Goal: Transaction & Acquisition: Purchase product/service

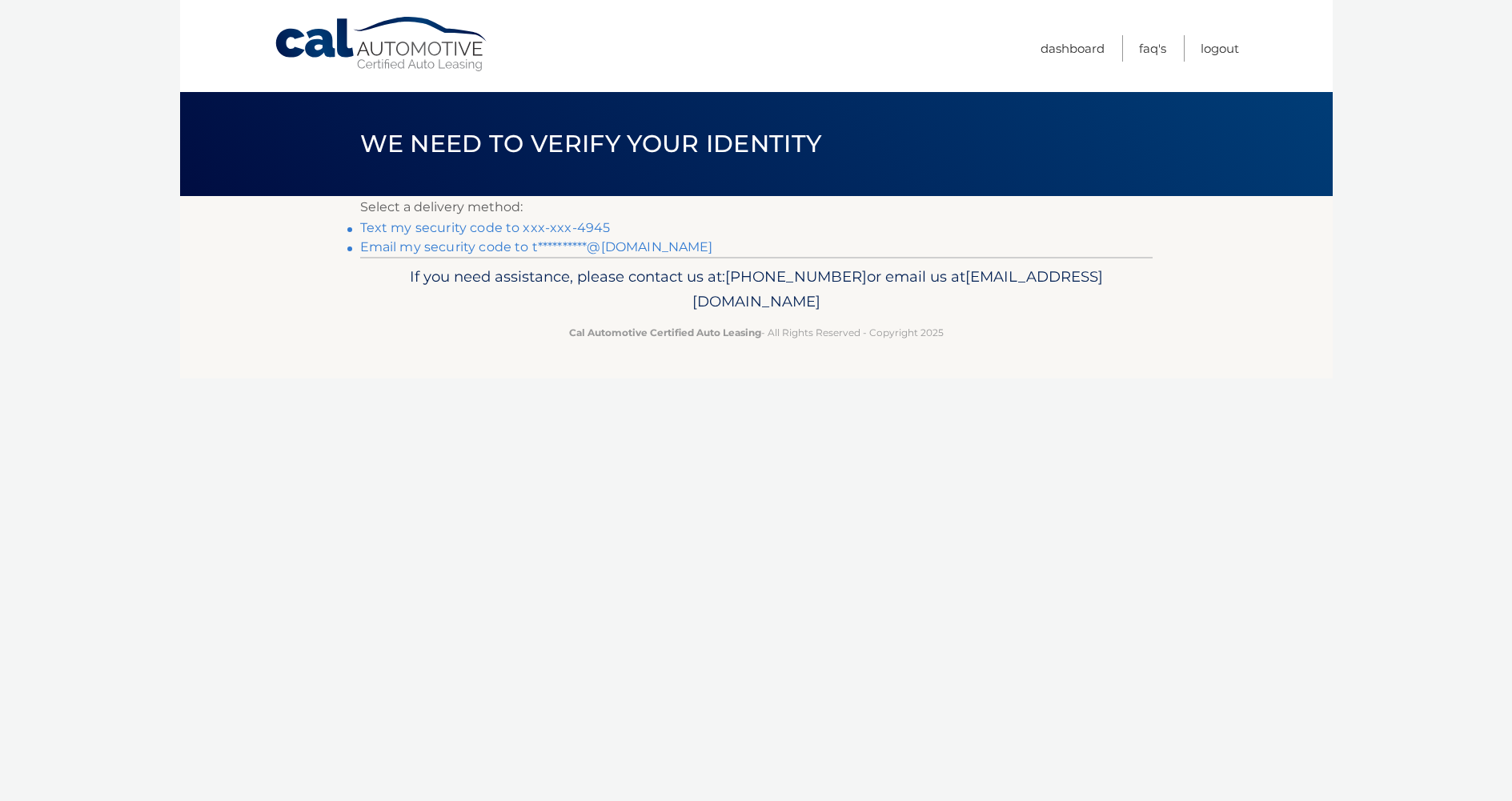
click at [520, 231] on link "Text my security code to xxx-xxx-4945" at bounding box center [485, 228] width 250 height 15
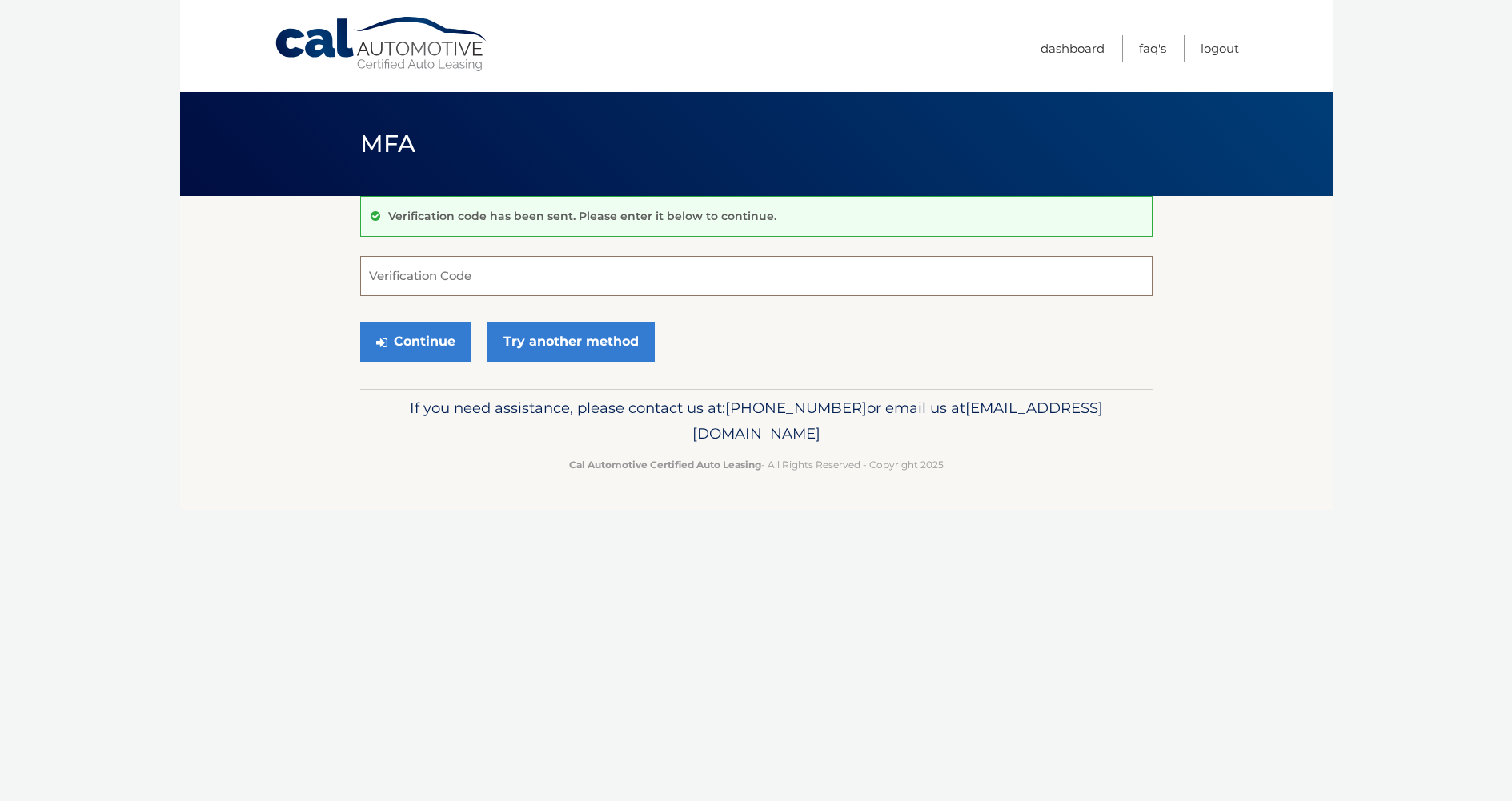
click at [776, 284] on input "Verification Code" at bounding box center [756, 276] width 792 height 40
type input "265757"
click at [419, 346] on button "Continue" at bounding box center [416, 342] width 112 height 40
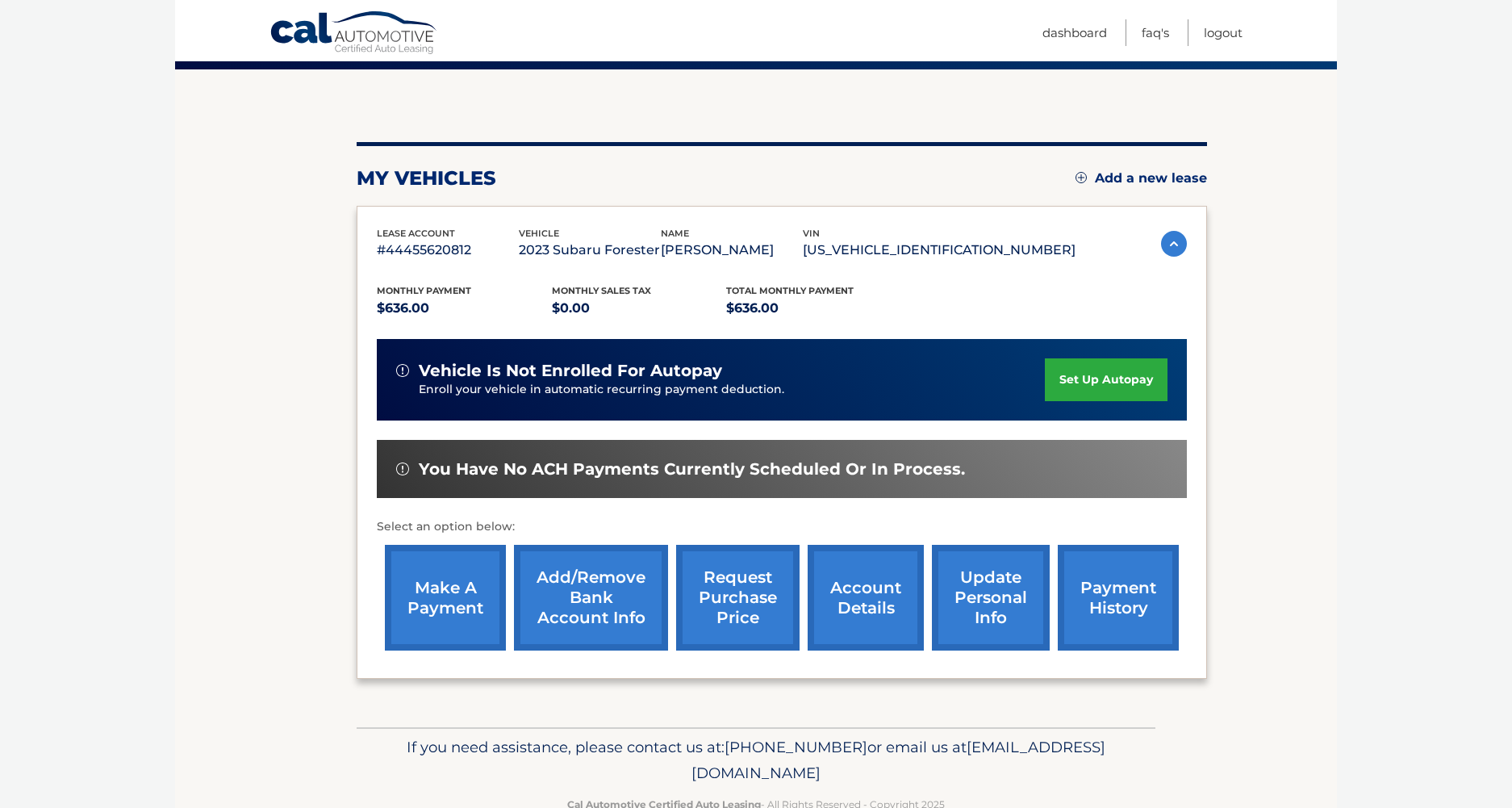
scroll to position [90, 0]
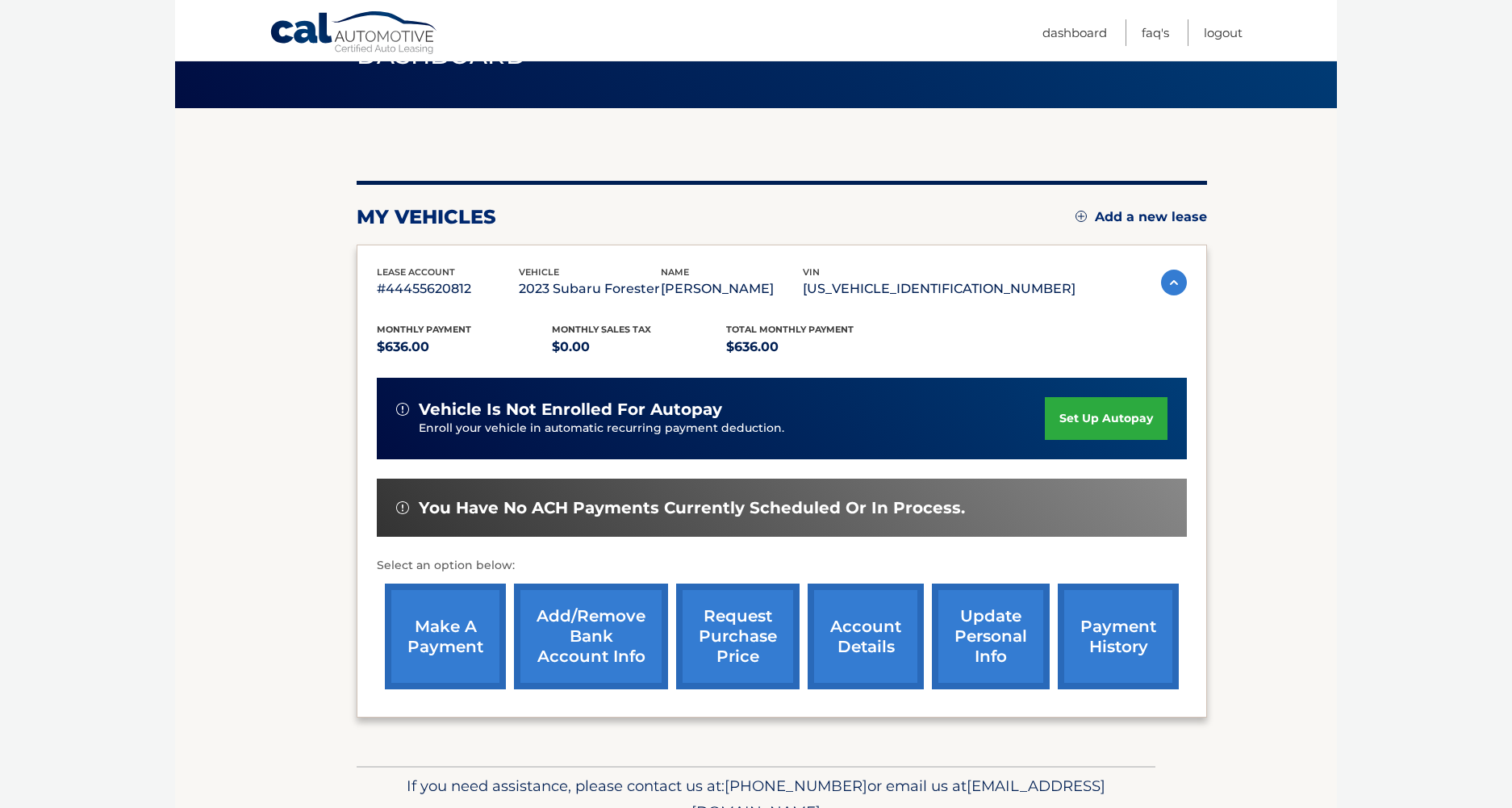
click at [468, 630] on link "make a payment" at bounding box center [445, 636] width 121 height 106
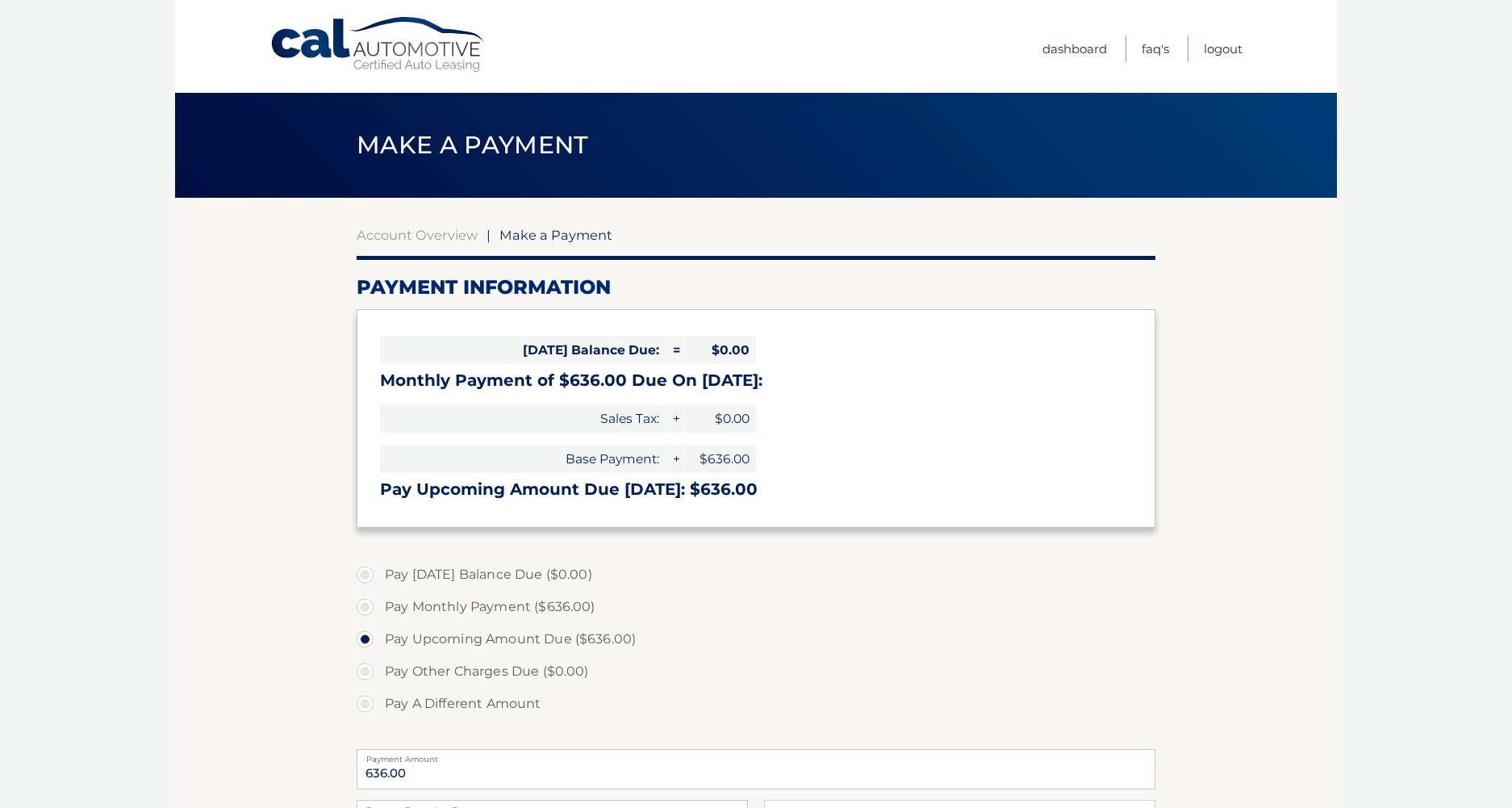
select select "YTgwMmJlMGQtN2FhNi00ZjNkLTgwZjgtMDI1M2FhNTc4MWUx"
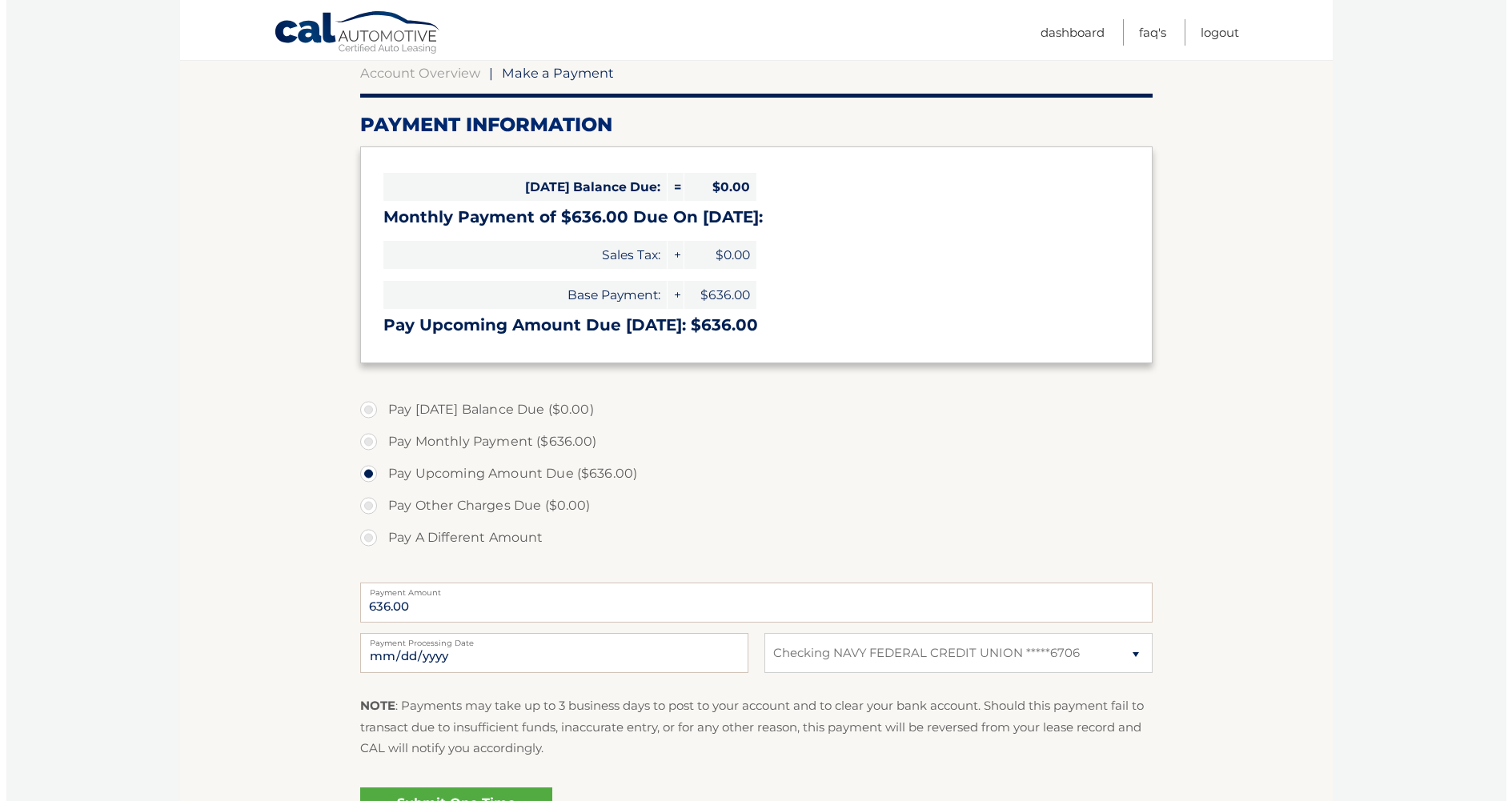
scroll to position [240, 0]
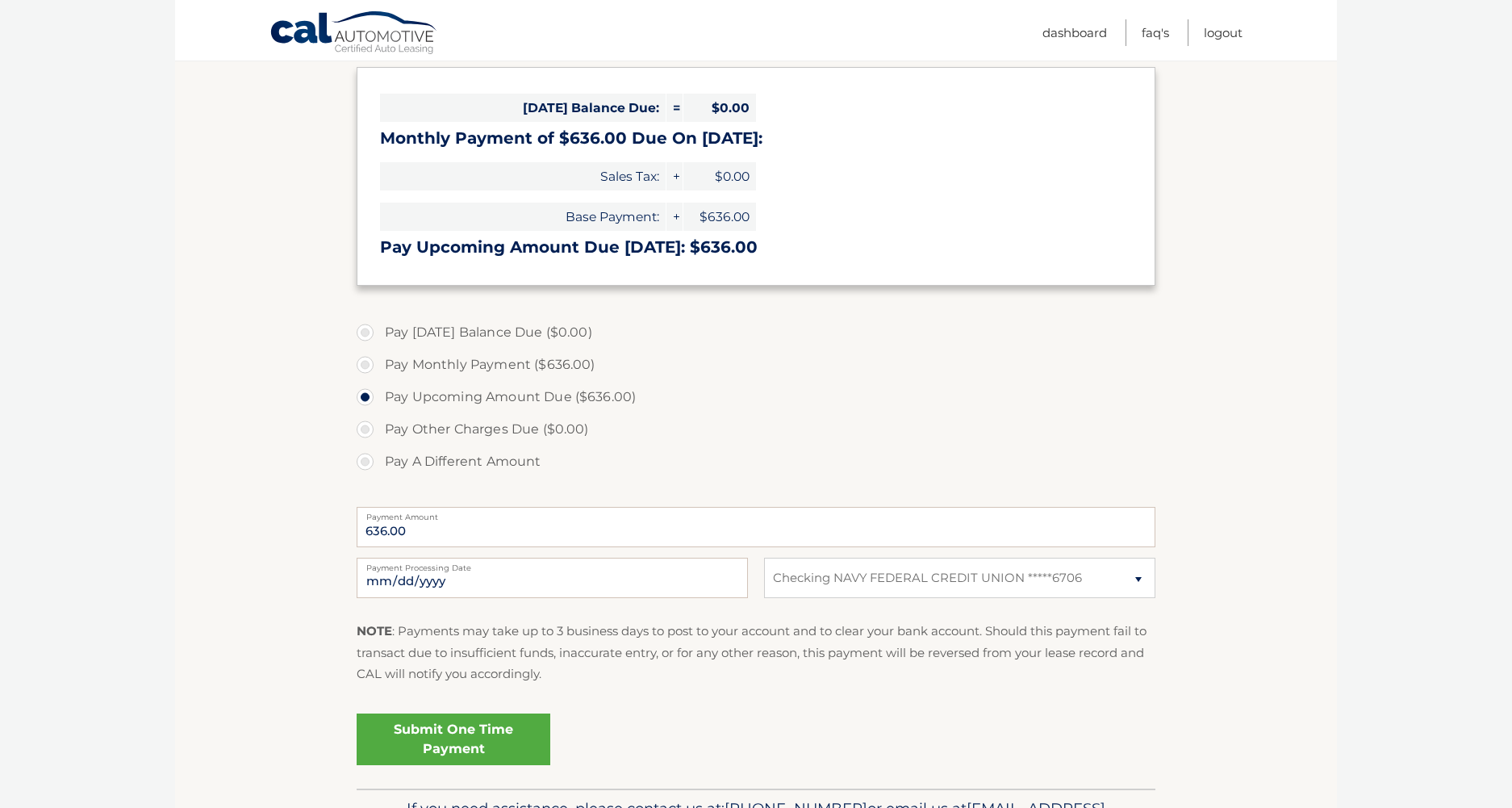
click at [486, 735] on link "Submit One Time Payment" at bounding box center [453, 739] width 194 height 52
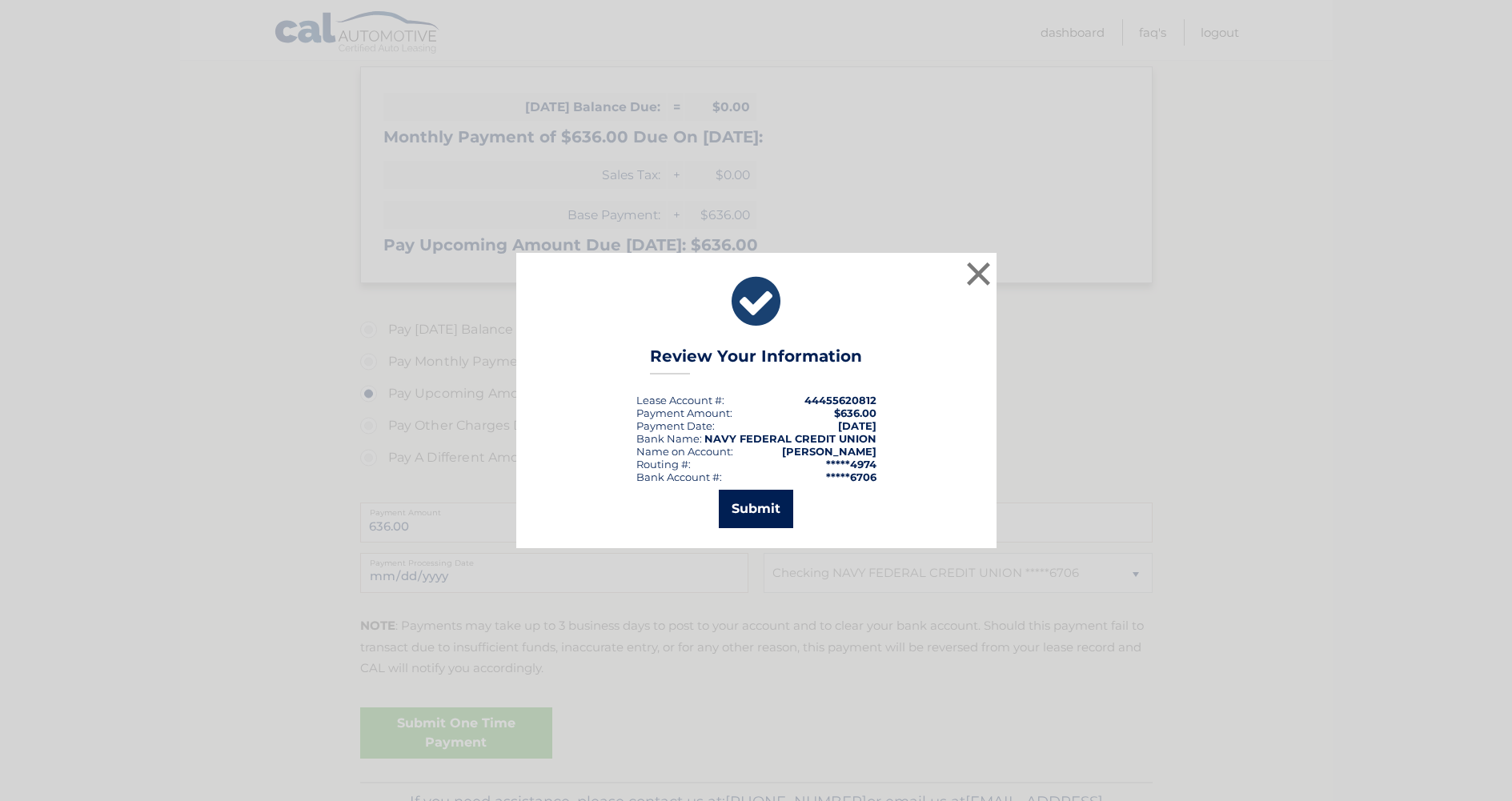
click at [770, 502] on button "Submit" at bounding box center [756, 509] width 74 height 38
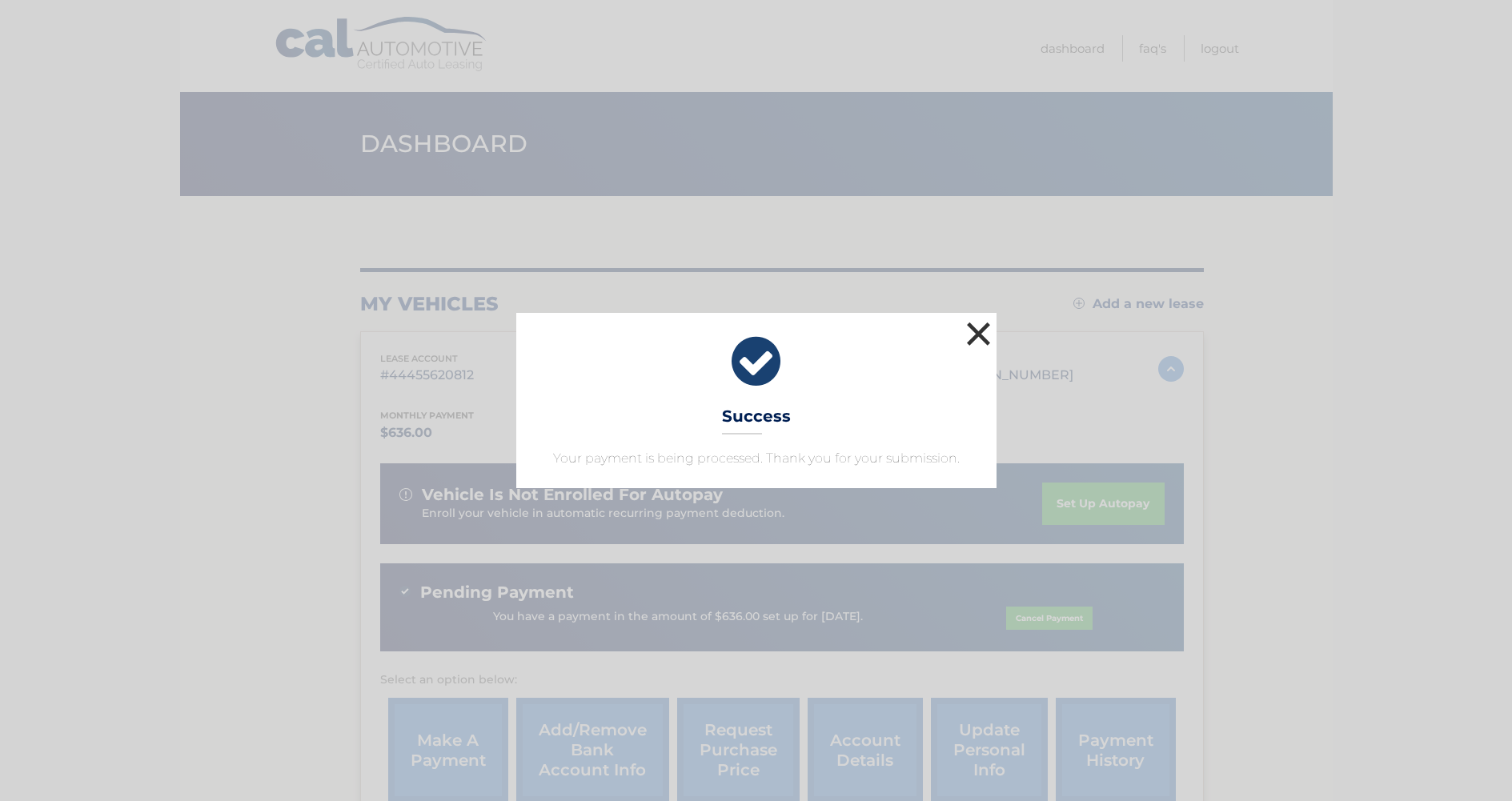
click at [977, 329] on button "×" at bounding box center [979, 334] width 32 height 32
